Goal: Task Accomplishment & Management: Manage account settings

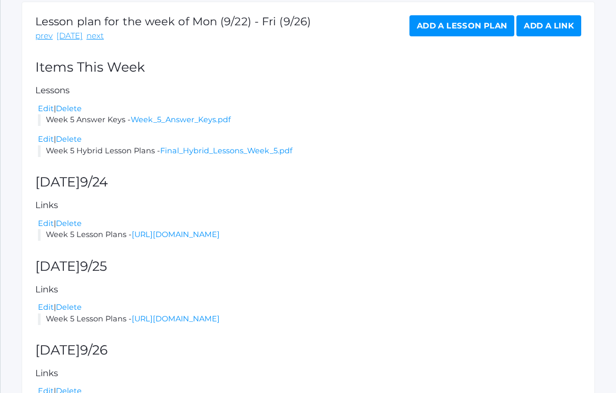
scroll to position [178, 0]
click at [200, 147] on link "Final_Hybrid_Lessons_Week_5.pdf" at bounding box center [226, 151] width 132 height 9
click at [166, 115] on link "Week_5_Answer_Keys.pdf" at bounding box center [181, 119] width 100 height 9
click at [189, 148] on link "Final_Hybrid_Lessons_Week_5.pdf" at bounding box center [226, 151] width 132 height 9
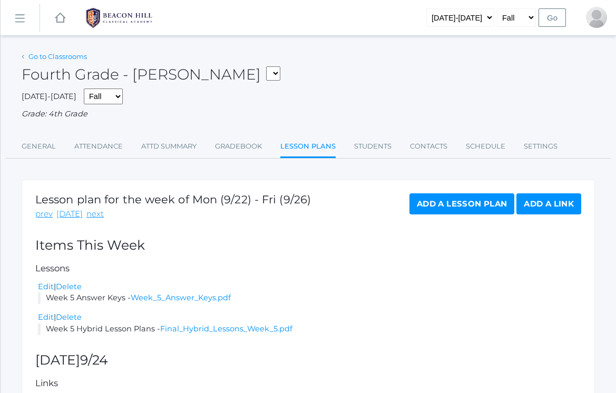
scroll to position [0, 0]
click at [69, 54] on link "Go to Classrooms" at bounding box center [57, 56] width 59 height 8
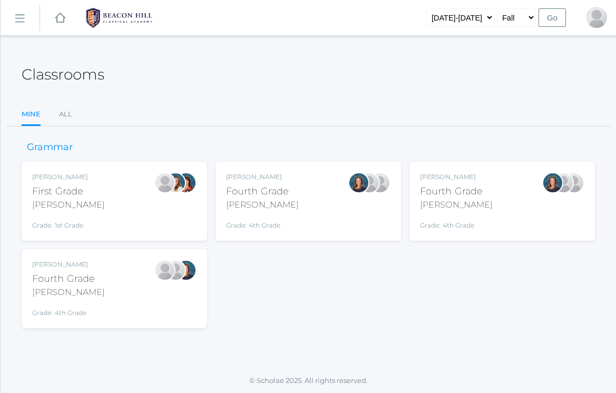
click at [136, 189] on div "Jaimie Watson First Grade Watson Grade: 1st Grade 01LA" at bounding box center [114, 201] width 165 height 58
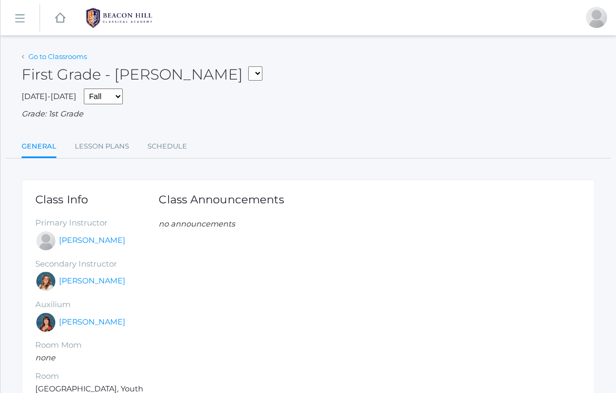
click at [51, 55] on link "Go to Classrooms" at bounding box center [57, 56] width 59 height 8
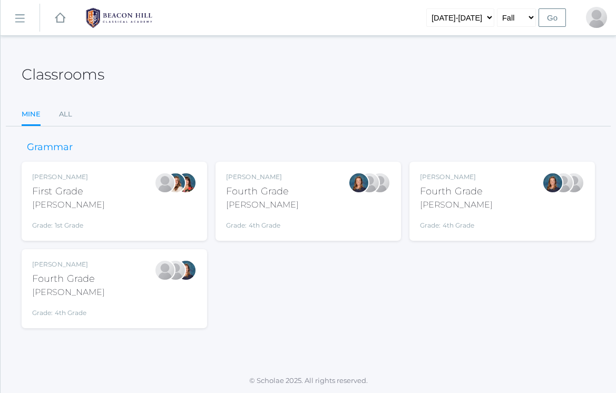
click at [23, 24] on link "icons/ui/navigation/hamburger Created with Sketch." at bounding box center [20, 18] width 39 height 28
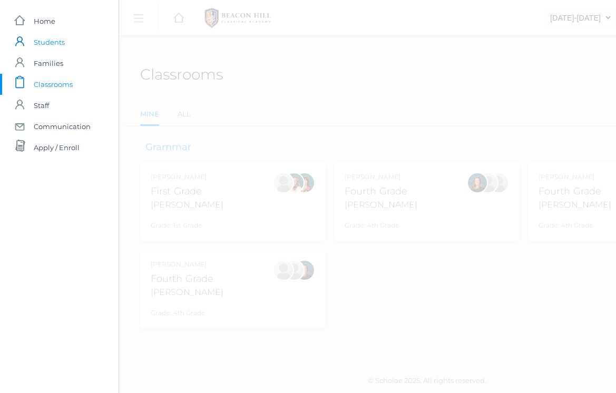
click at [47, 44] on span "Students" at bounding box center [49, 42] width 31 height 21
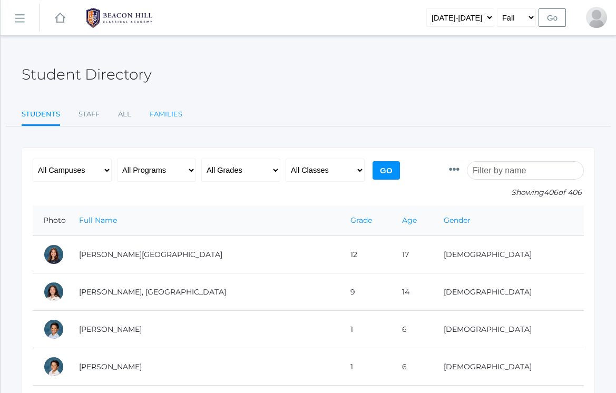
click at [176, 111] on link "Families" at bounding box center [166, 114] width 33 height 21
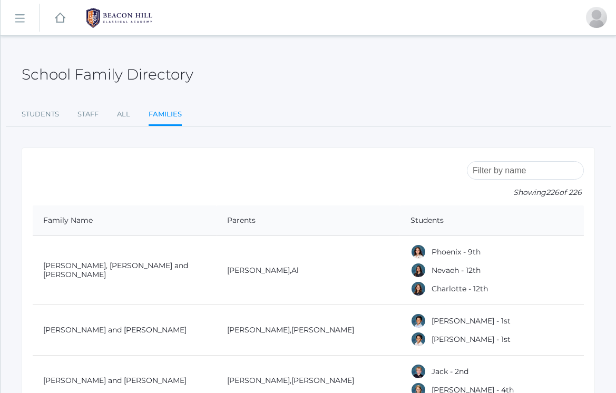
click at [500, 173] on input "search" at bounding box center [525, 170] width 117 height 18
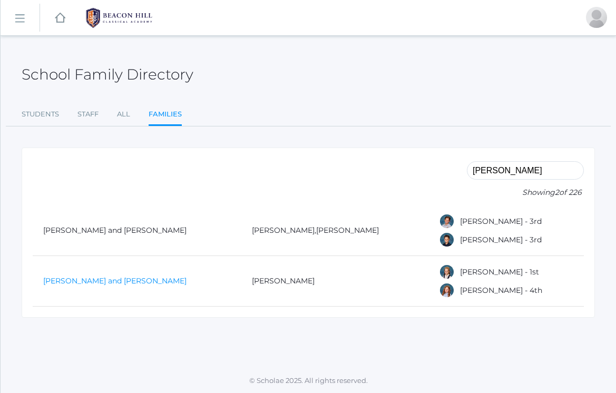
type input "porter"
click at [77, 282] on link "Porter, Michael and Heather" at bounding box center [114, 280] width 143 height 9
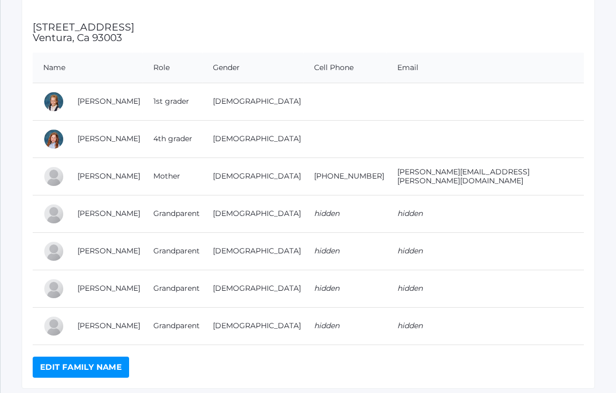
scroll to position [149, 0]
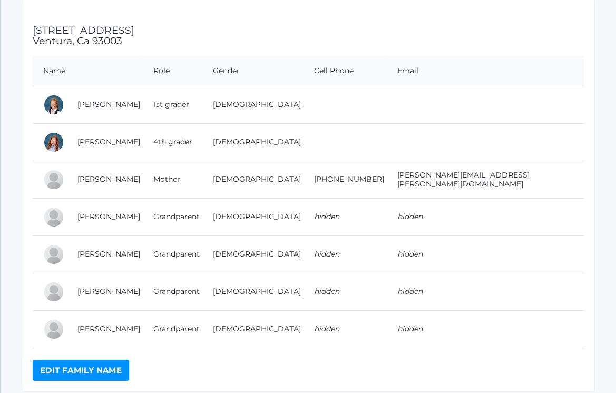
click at [86, 369] on link "Edit Family Name" at bounding box center [81, 370] width 96 height 21
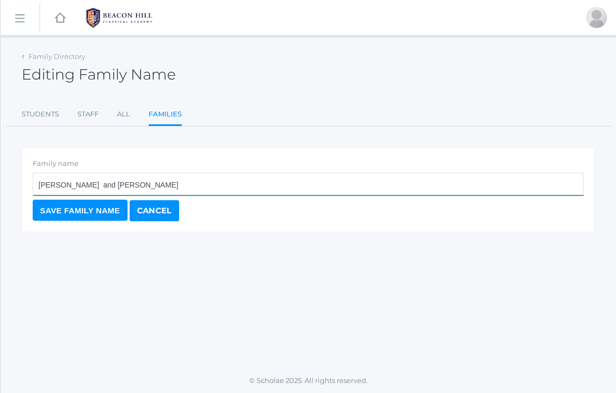
drag, startPoint x: 108, startPoint y: 186, endPoint x: 63, endPoint y: 184, distance: 44.3
click at [63, 184] on input "Porter, Michael and Heather" at bounding box center [309, 184] width 552 height 23
type input "Porter, Heather"
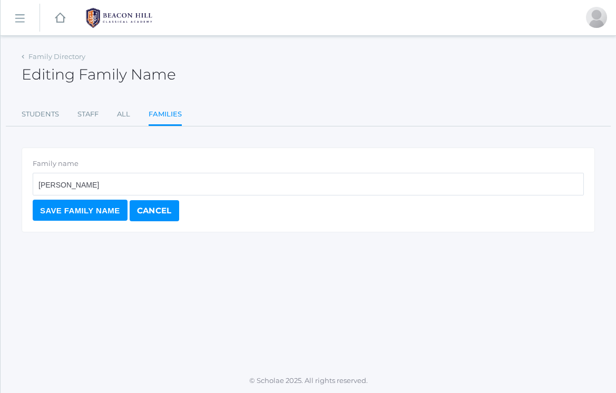
click at [98, 209] on input "Save Family Name" at bounding box center [80, 210] width 95 height 21
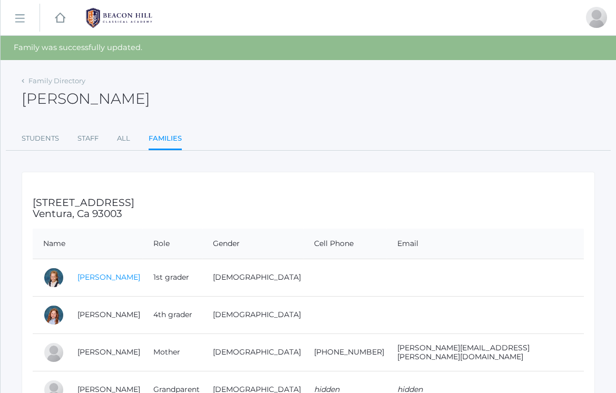
click at [108, 273] on link "[PERSON_NAME]" at bounding box center [109, 277] width 63 height 9
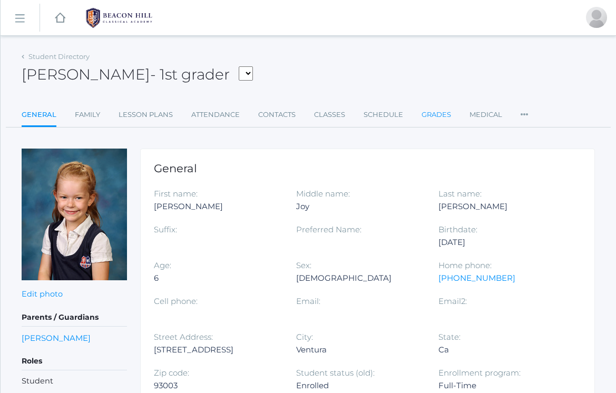
click at [449, 117] on link "Grades" at bounding box center [437, 114] width 30 height 21
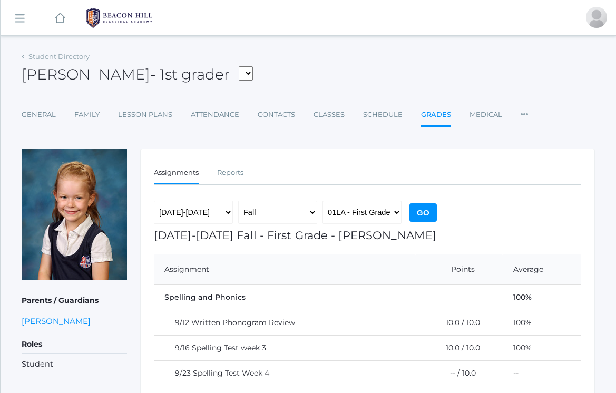
click at [20, 20] on rect at bounding box center [19, 19] width 17 height 17
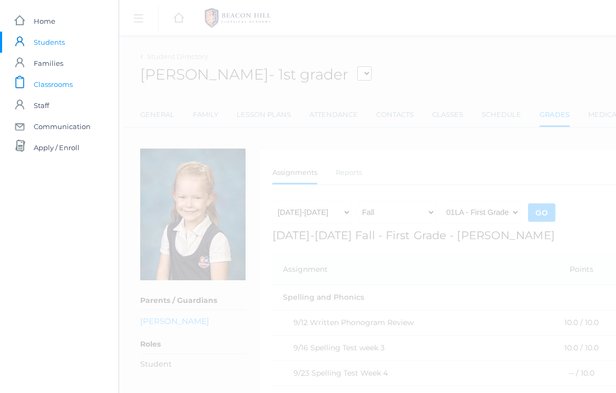
click at [64, 82] on span "Classrooms" at bounding box center [53, 84] width 39 height 21
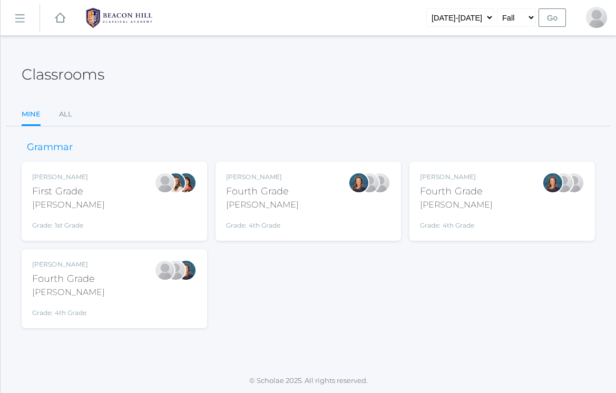
click at [312, 223] on div "Ellie Bradley Fourth Grade Bradley Grade: 4th Grade 04LA" at bounding box center [308, 201] width 165 height 58
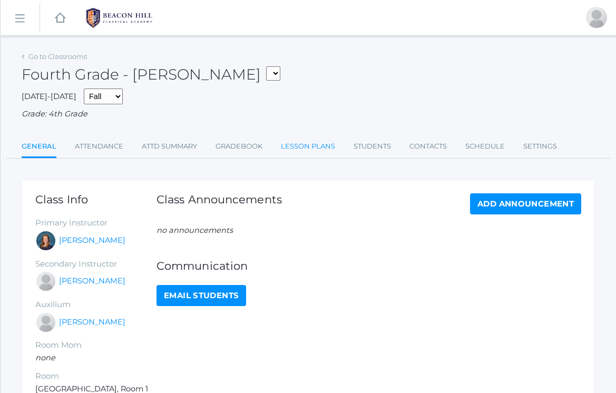
click at [311, 143] on link "Lesson Plans" at bounding box center [308, 146] width 54 height 21
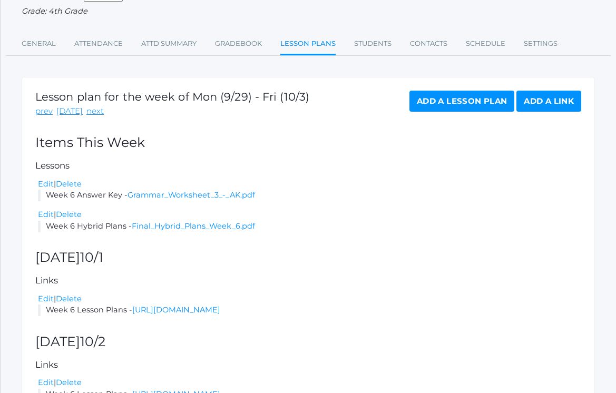
scroll to position [113, 0]
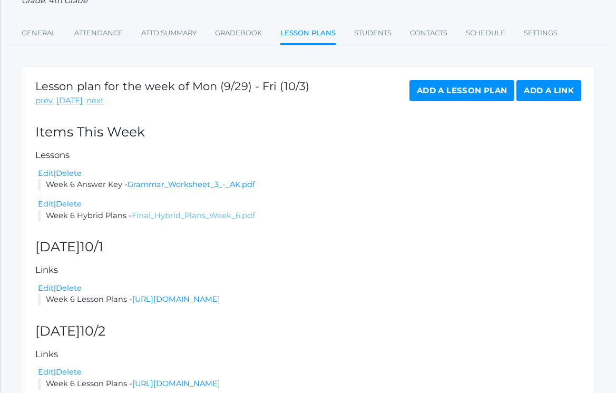
click at [178, 211] on link "Final_Hybrid_Plans_Week_6.pdf" at bounding box center [193, 215] width 123 height 9
click at [176, 211] on link "Final_Hybrid_Plans_Week_6.pdf" at bounding box center [193, 215] width 123 height 9
click at [382, 32] on link "Students" at bounding box center [372, 33] width 37 height 21
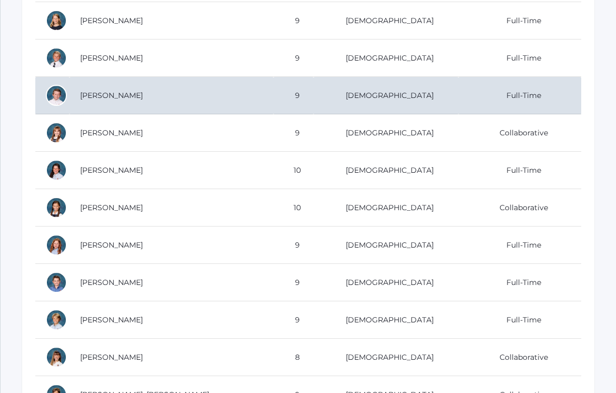
scroll to position [443, 0]
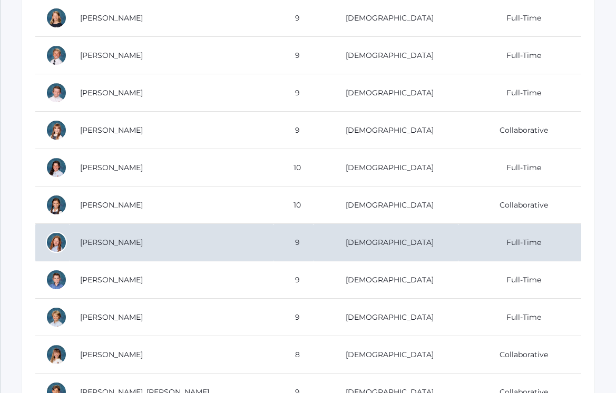
click at [126, 245] on td "[PERSON_NAME]" at bounding box center [172, 242] width 204 height 37
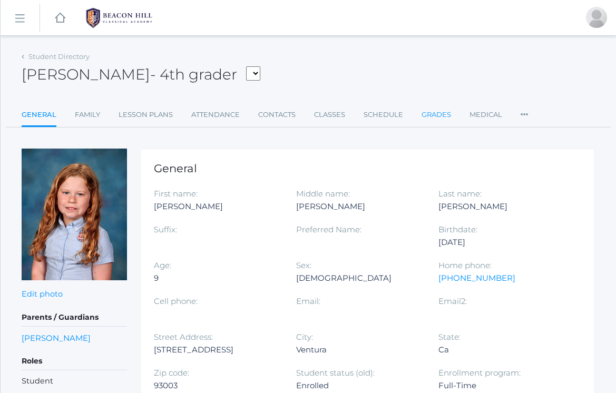
click at [427, 115] on link "Grades" at bounding box center [437, 114] width 30 height 21
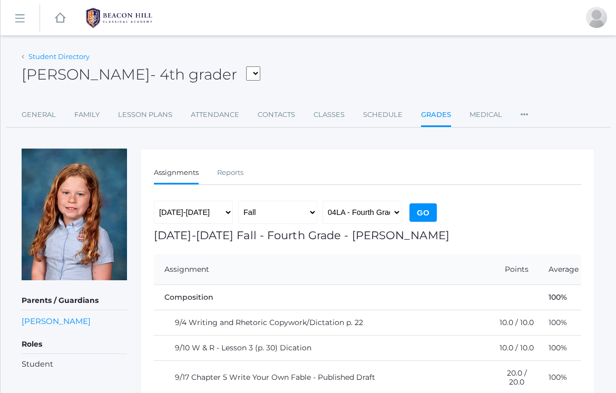
click at [50, 53] on link "Student Directory" at bounding box center [58, 56] width 61 height 8
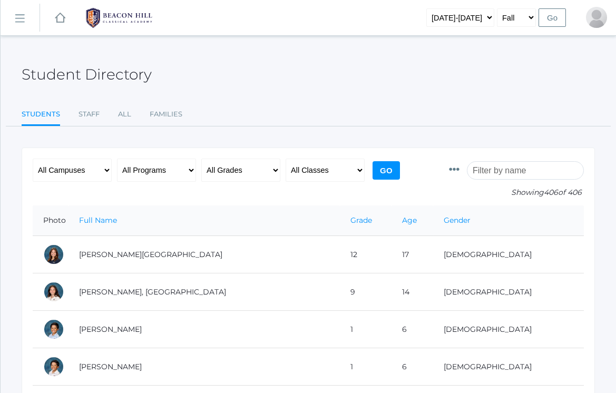
click at [21, 16] on rect at bounding box center [19, 19] width 17 height 17
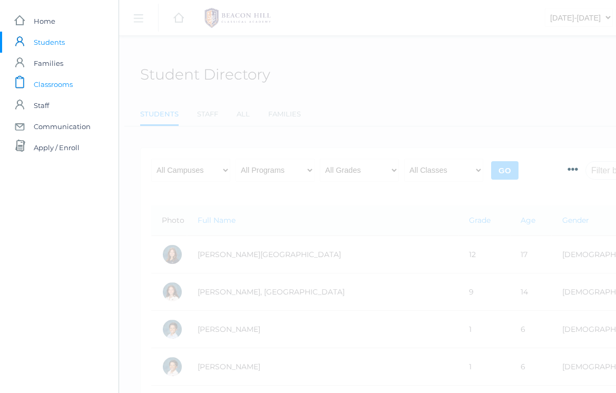
click at [48, 82] on span "Classrooms" at bounding box center [53, 84] width 39 height 21
